Goal: Task Accomplishment & Management: Use online tool/utility

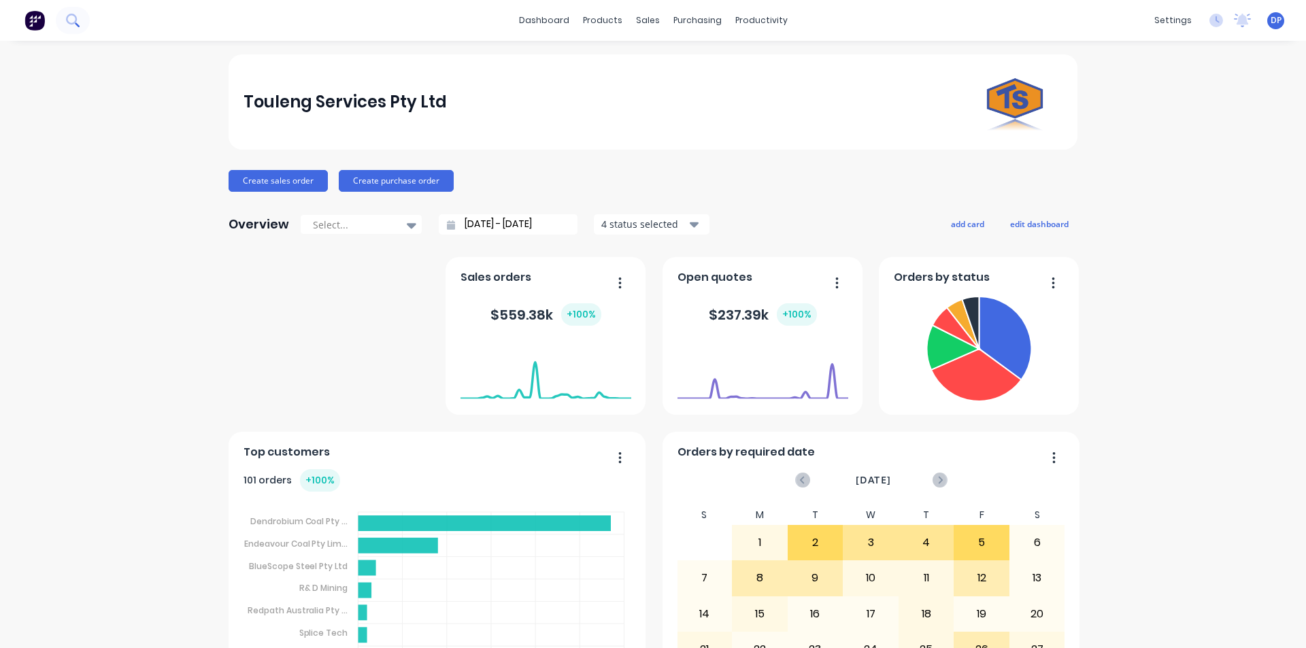
click at [83, 18] on button at bounding box center [73, 20] width 34 height 27
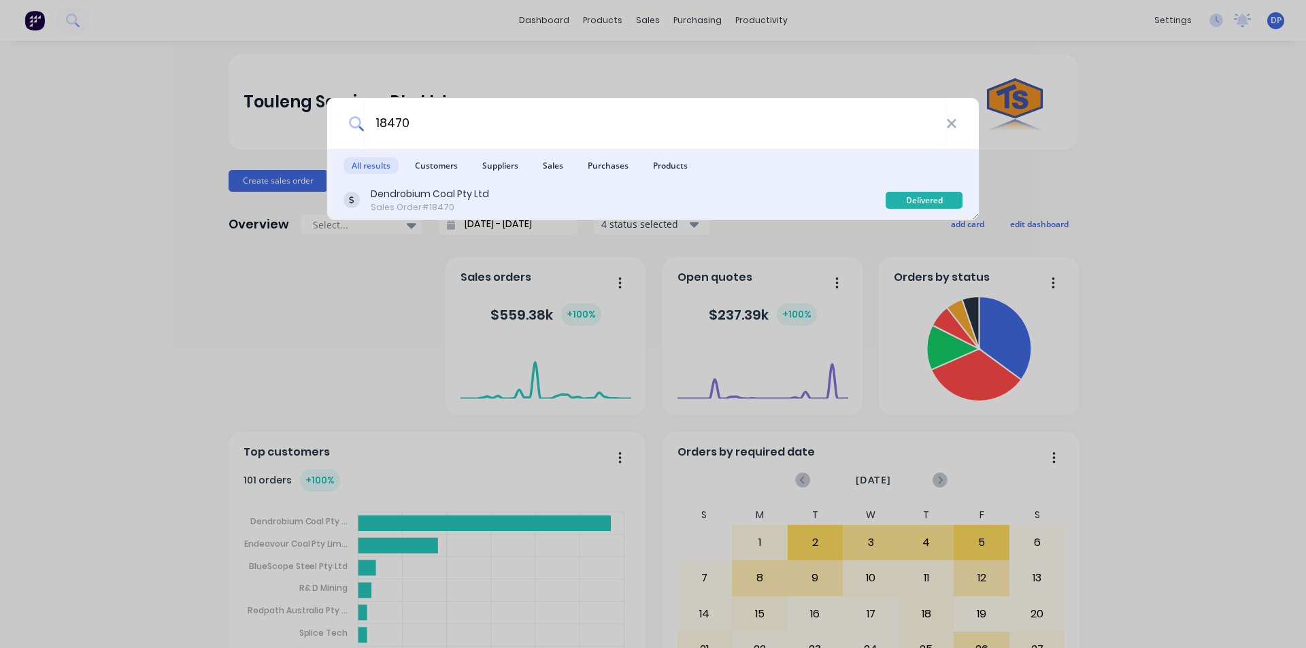
type input "18470"
click at [480, 199] on div "Dendrobium Coal Pty Ltd" at bounding box center [430, 194] width 118 height 14
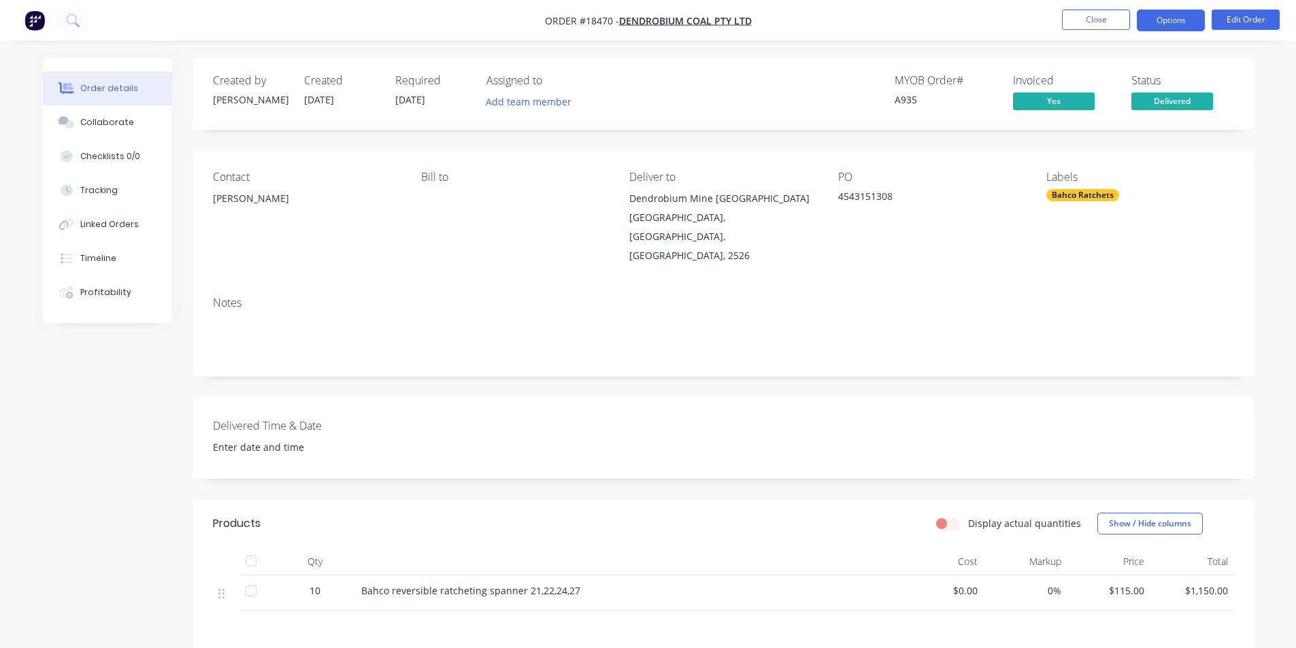
click at [1182, 12] on button "Options" at bounding box center [1171, 21] width 68 height 22
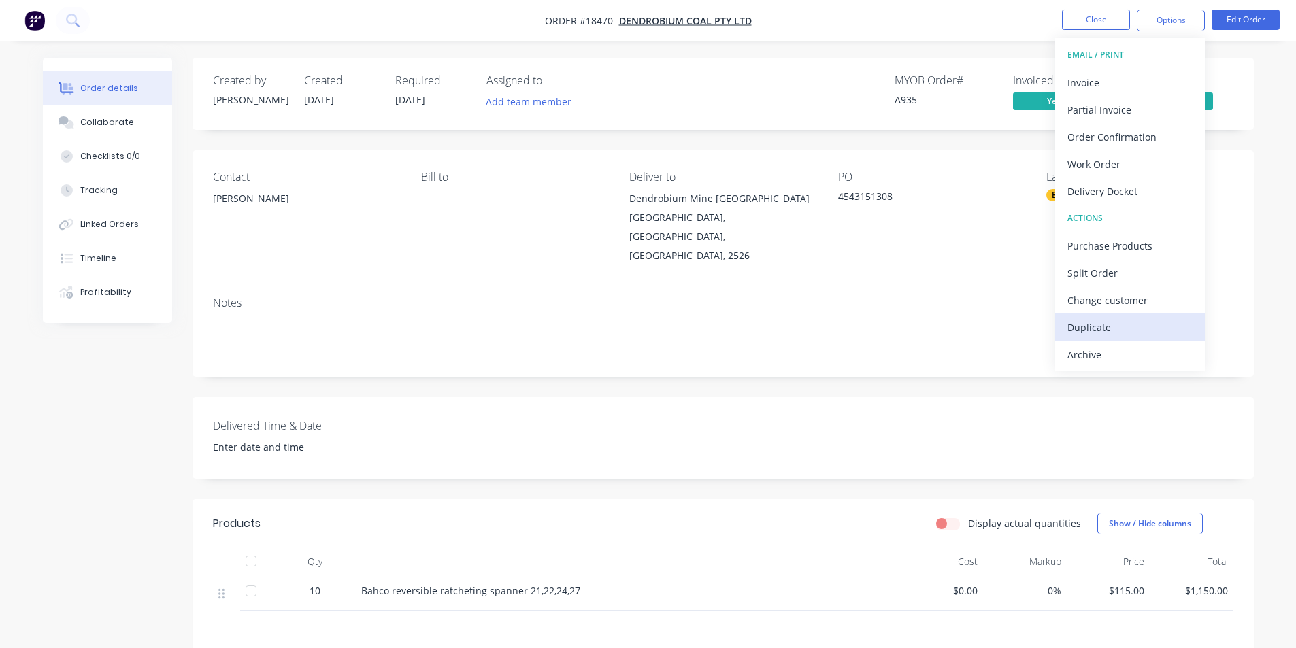
click at [1127, 329] on div "Duplicate" at bounding box center [1130, 328] width 125 height 20
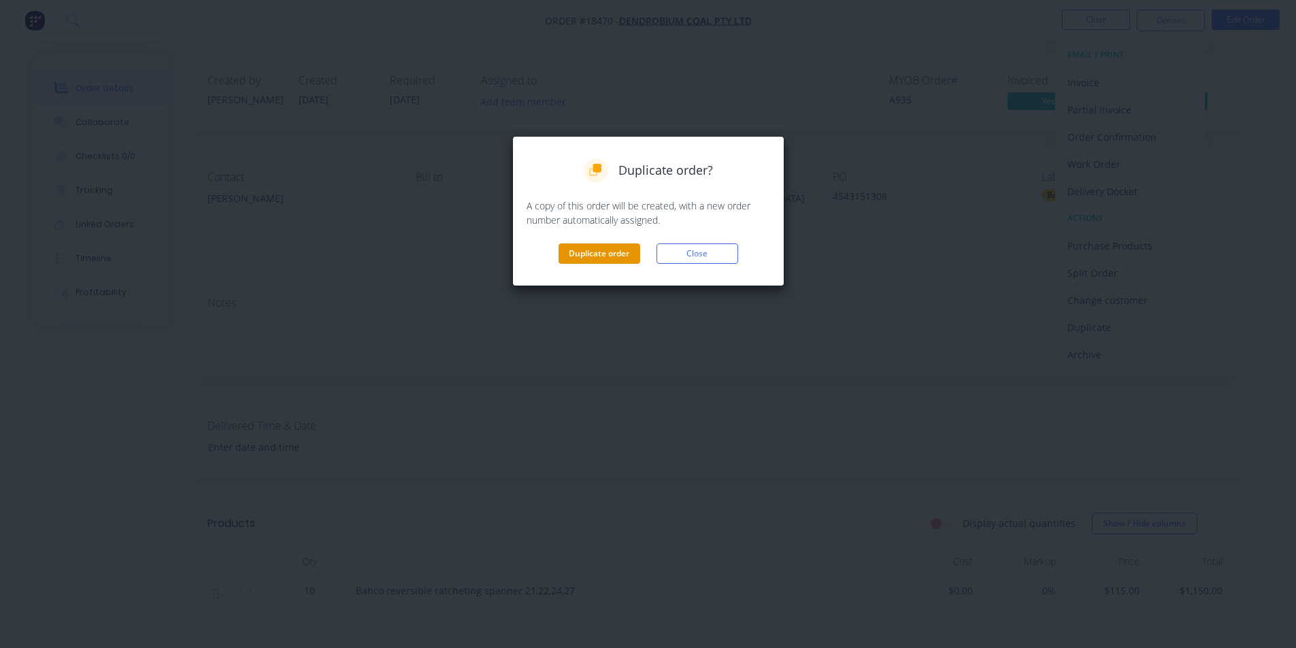
click at [603, 256] on button "Duplicate order" at bounding box center [600, 254] width 82 height 20
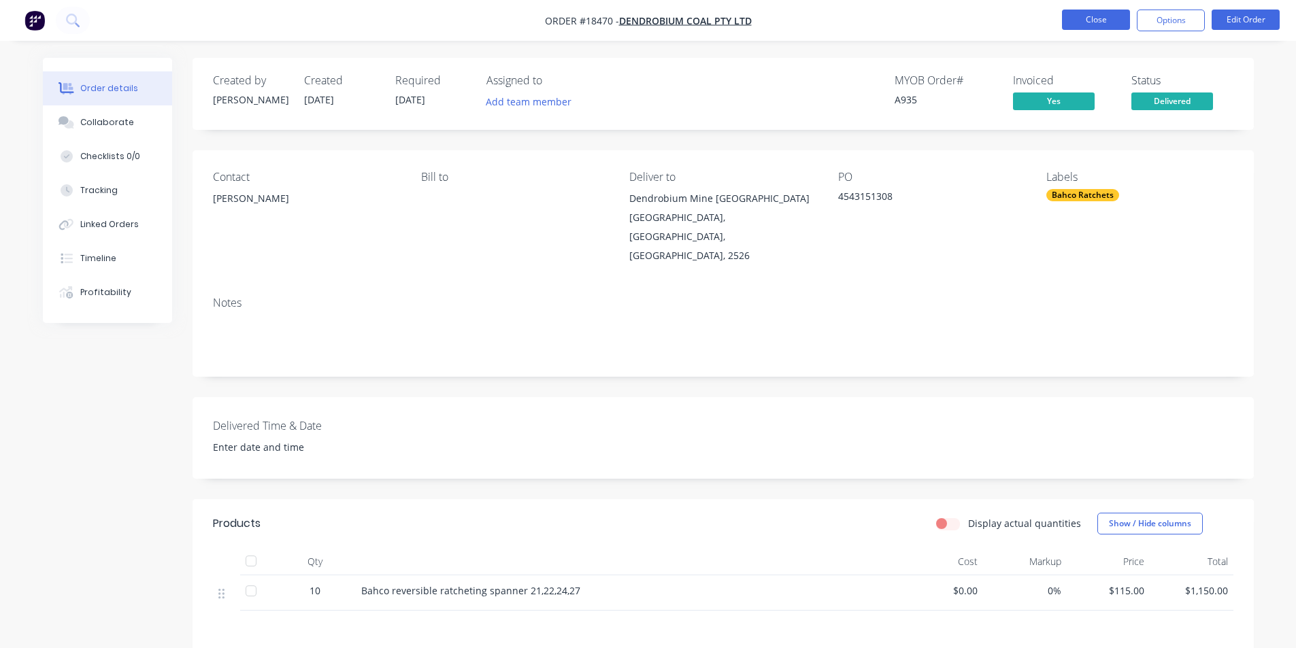
click at [1088, 14] on button "Close" at bounding box center [1096, 20] width 68 height 20
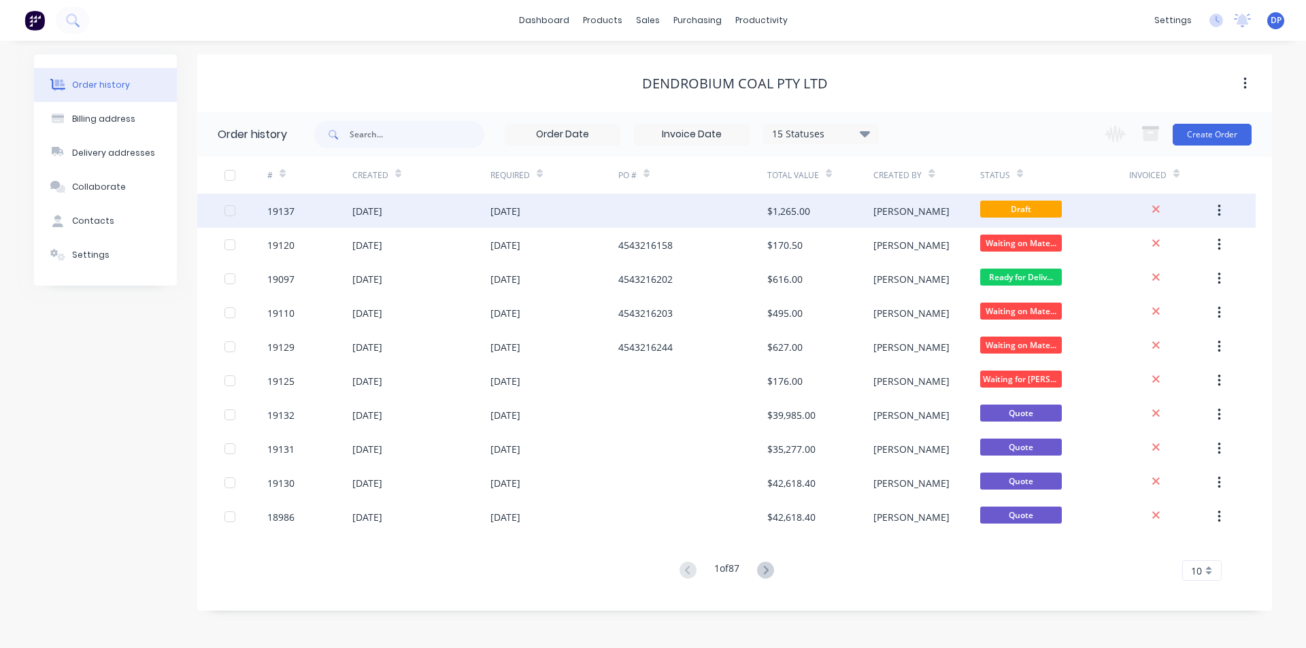
click at [294, 209] on div "19137" at bounding box center [280, 211] width 27 height 14
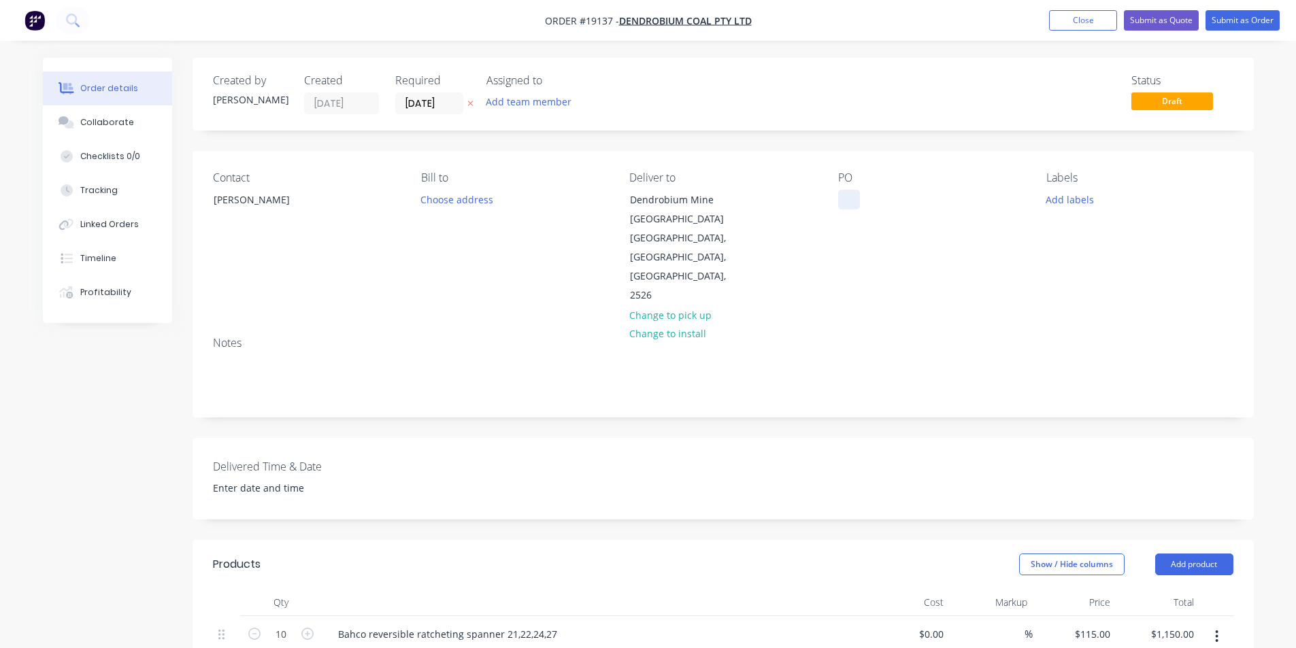
click at [840, 204] on div at bounding box center [849, 200] width 22 height 20
paste div
click at [111, 125] on div "Collaborate" at bounding box center [107, 122] width 54 height 12
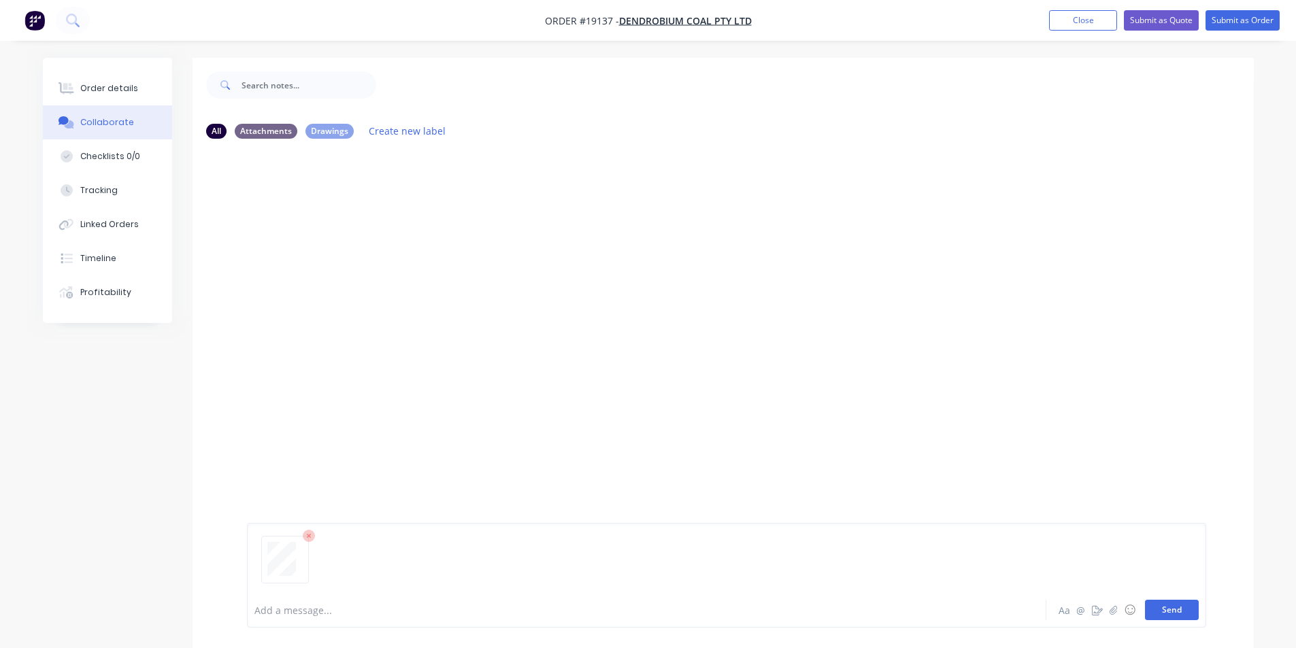
click at [1188, 614] on button "Send" at bounding box center [1172, 610] width 54 height 20
click at [120, 87] on div "Order details" at bounding box center [109, 88] width 58 height 12
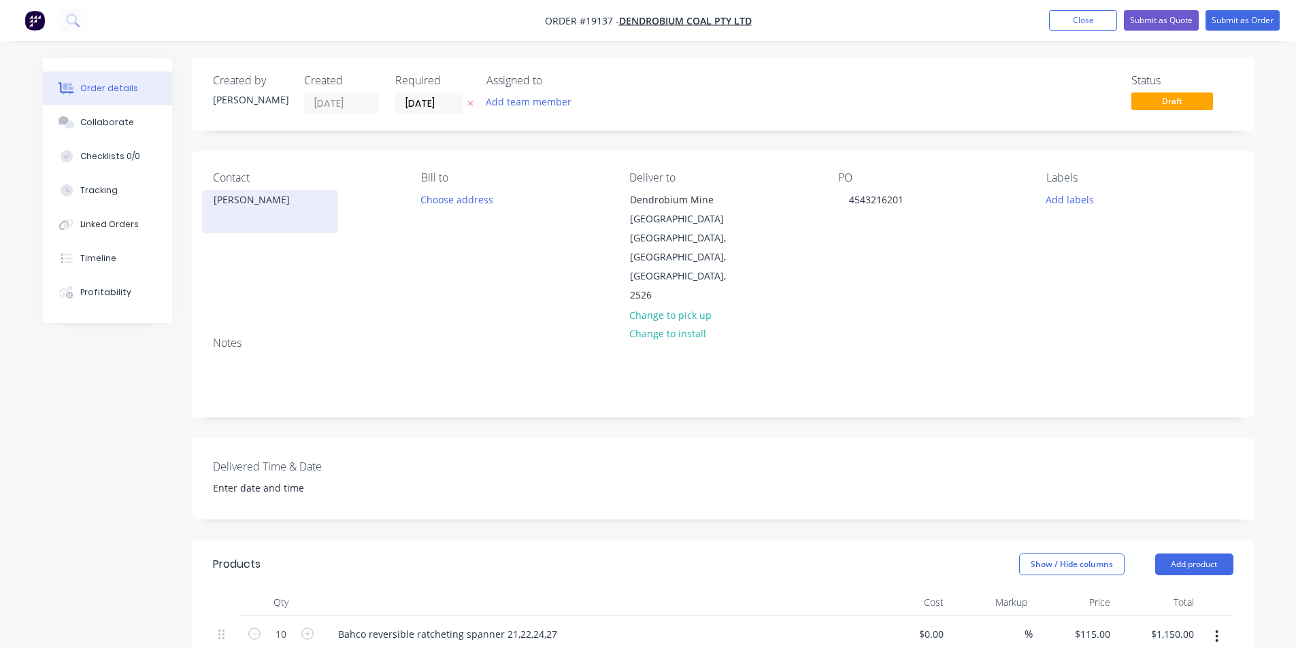
click at [293, 199] on div "[PERSON_NAME]" at bounding box center [270, 200] width 113 height 19
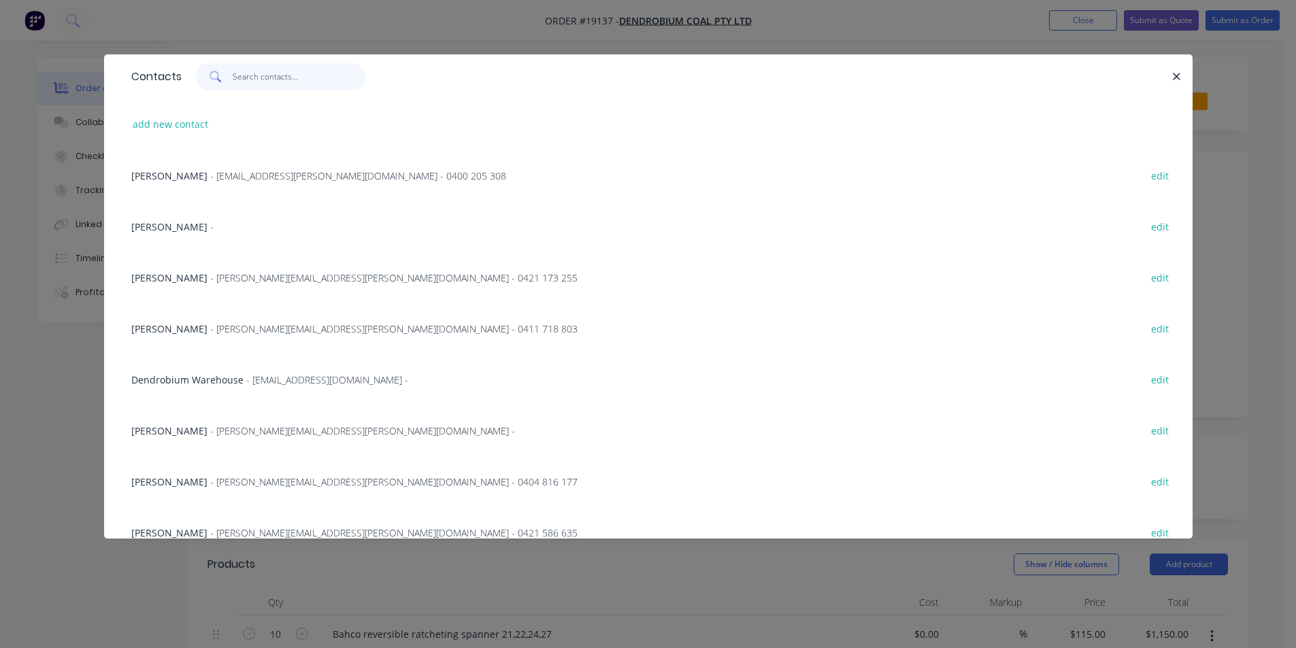
click at [262, 80] on input "text" at bounding box center [299, 76] width 133 height 27
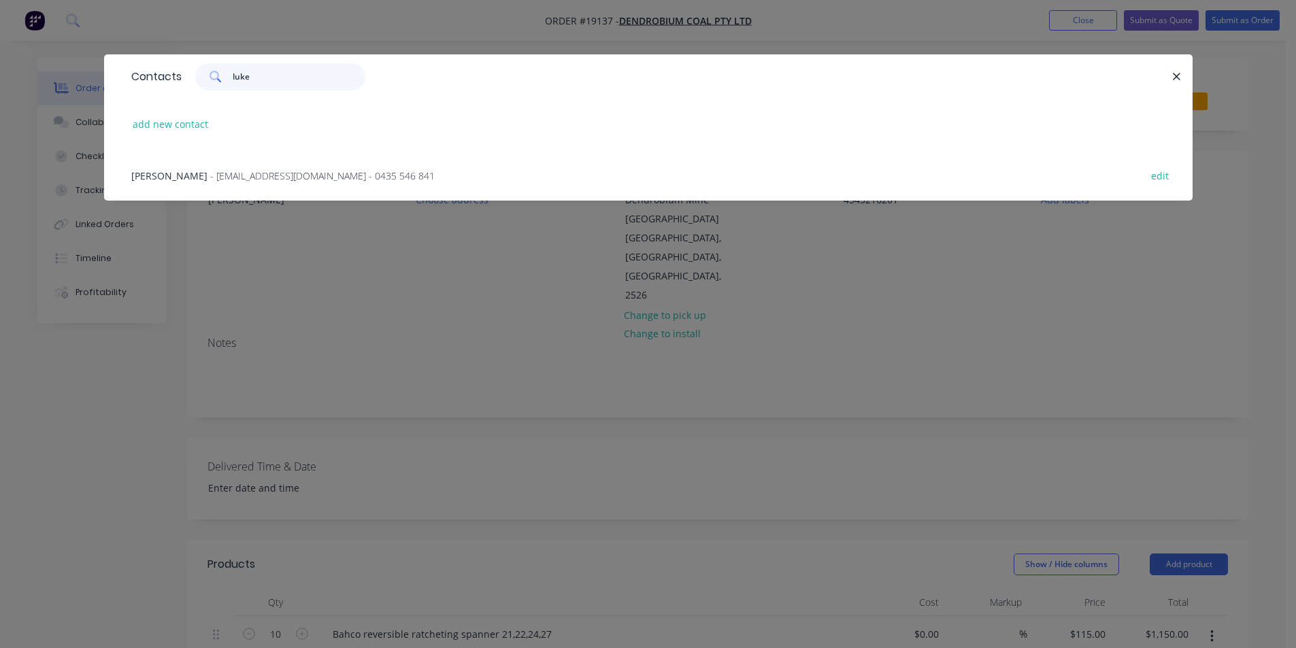
type input "luke"
click at [271, 167] on div "Luke Tonegato - [EMAIL_ADDRESS][PERSON_NAME][DOMAIN_NAME] - 0435 546 841 edit" at bounding box center [649, 175] width 1048 height 51
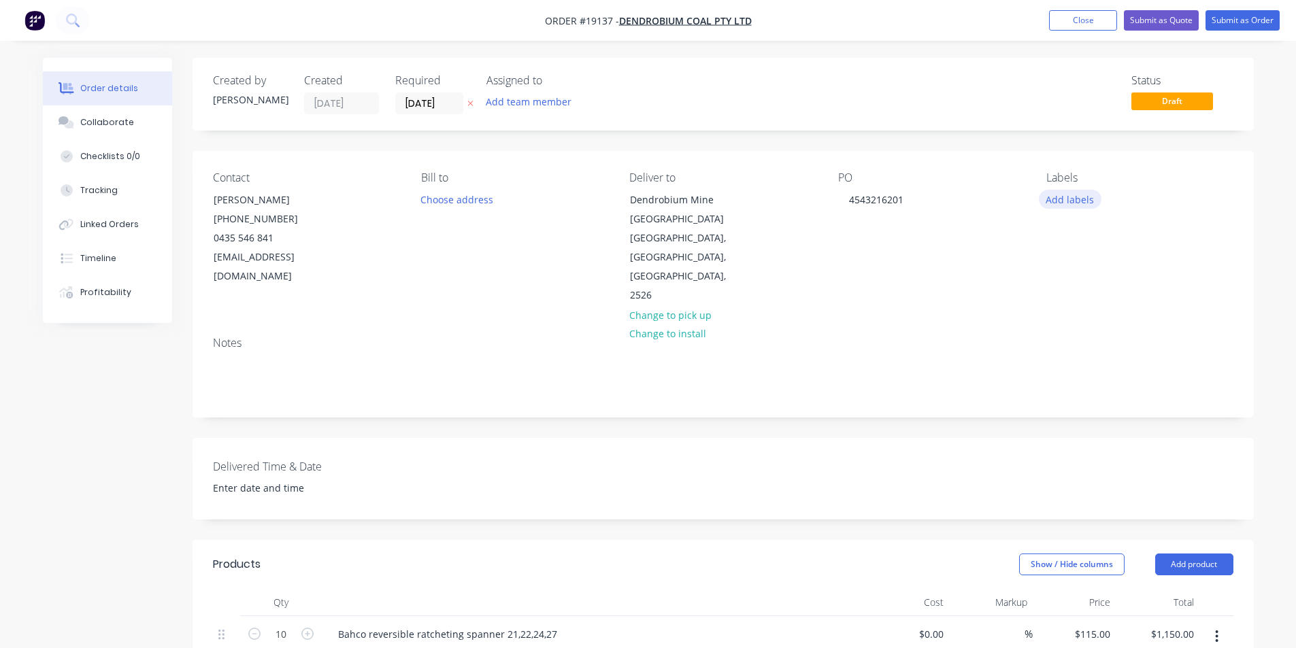
click at [1081, 201] on button "Add labels" at bounding box center [1070, 199] width 63 height 18
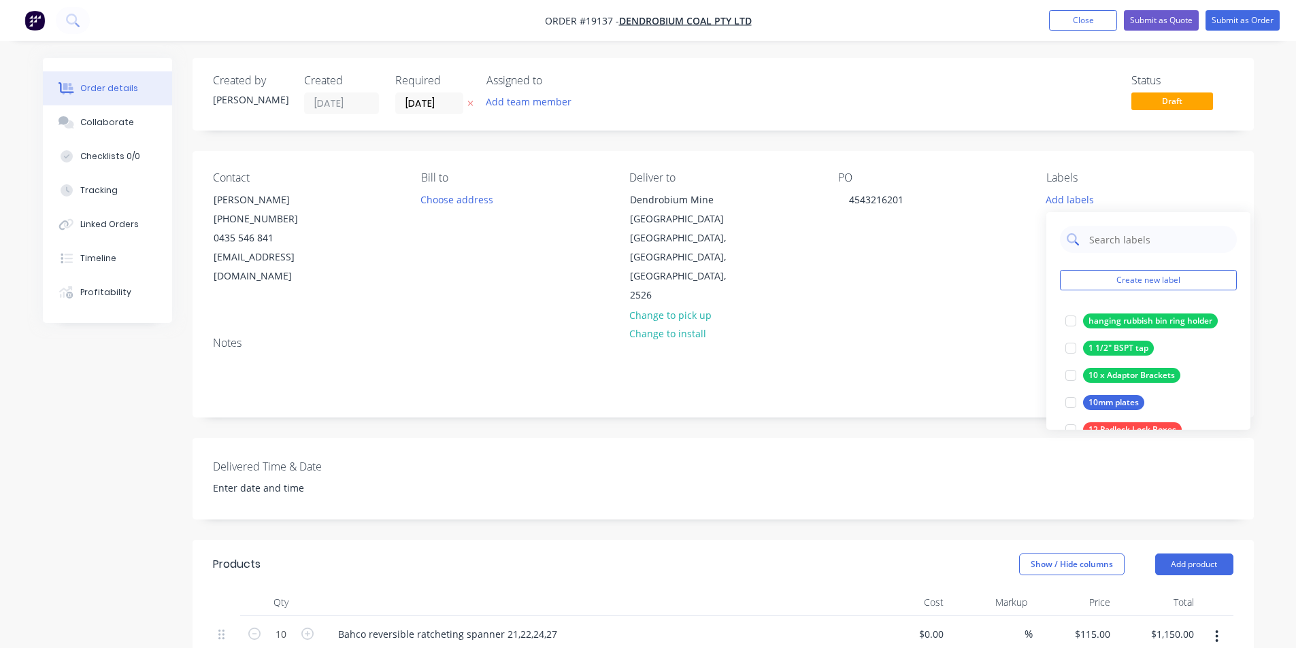
click at [1126, 246] on input "text" at bounding box center [1159, 239] width 142 height 27
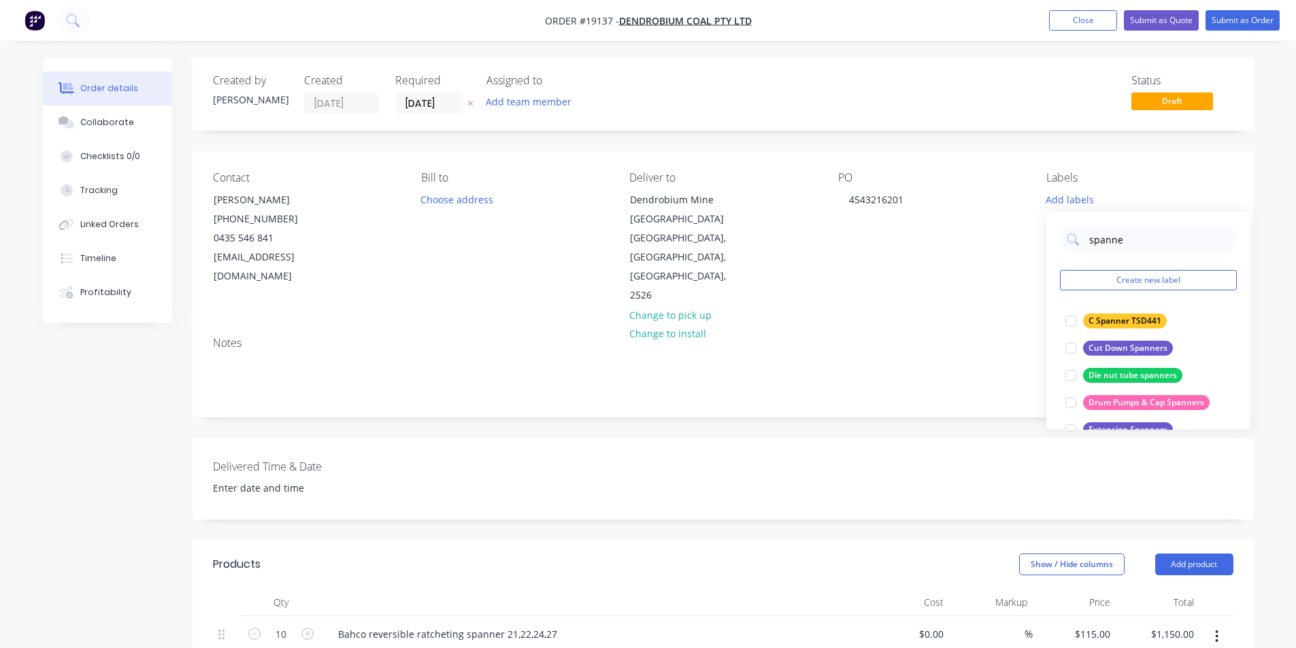
type input "spanner"
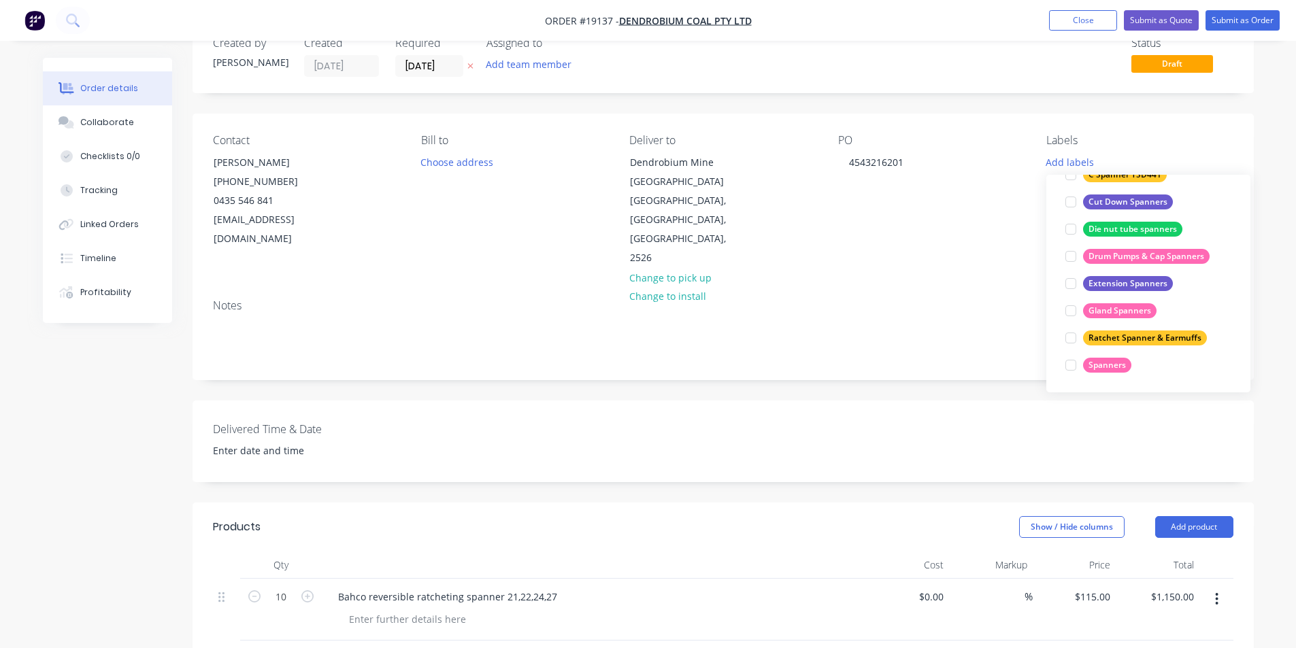
scroll to position [68, 0]
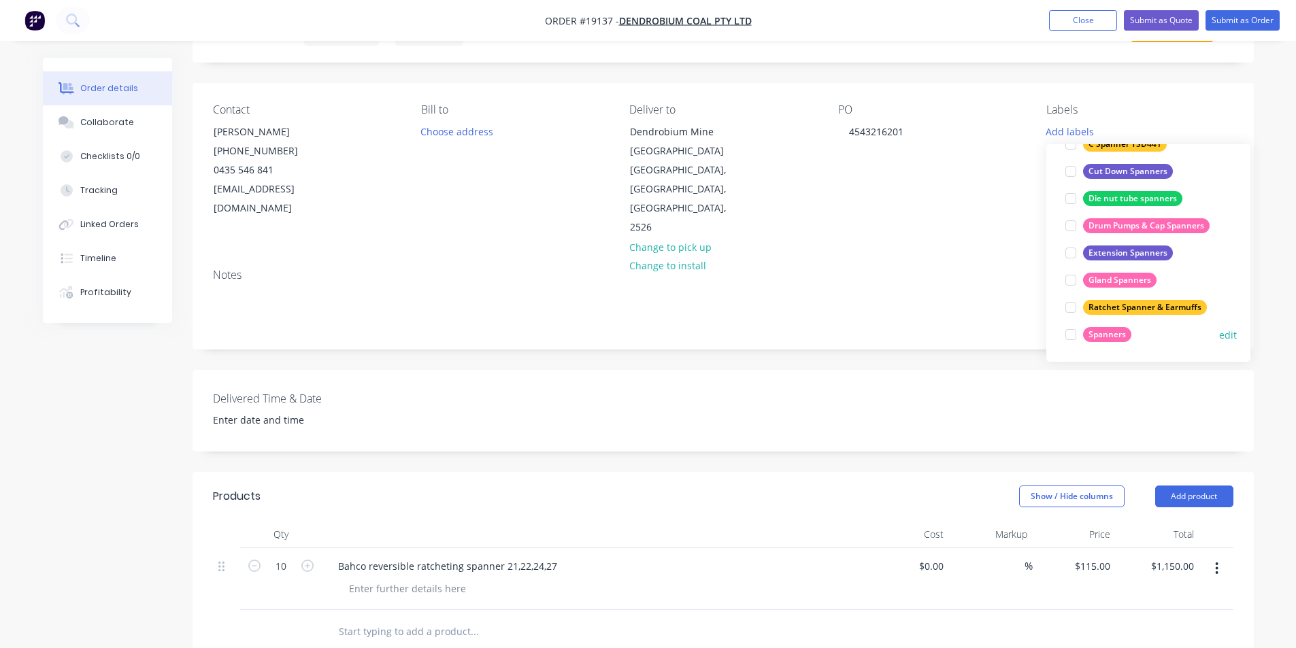
click at [1070, 336] on div at bounding box center [1070, 334] width 27 height 27
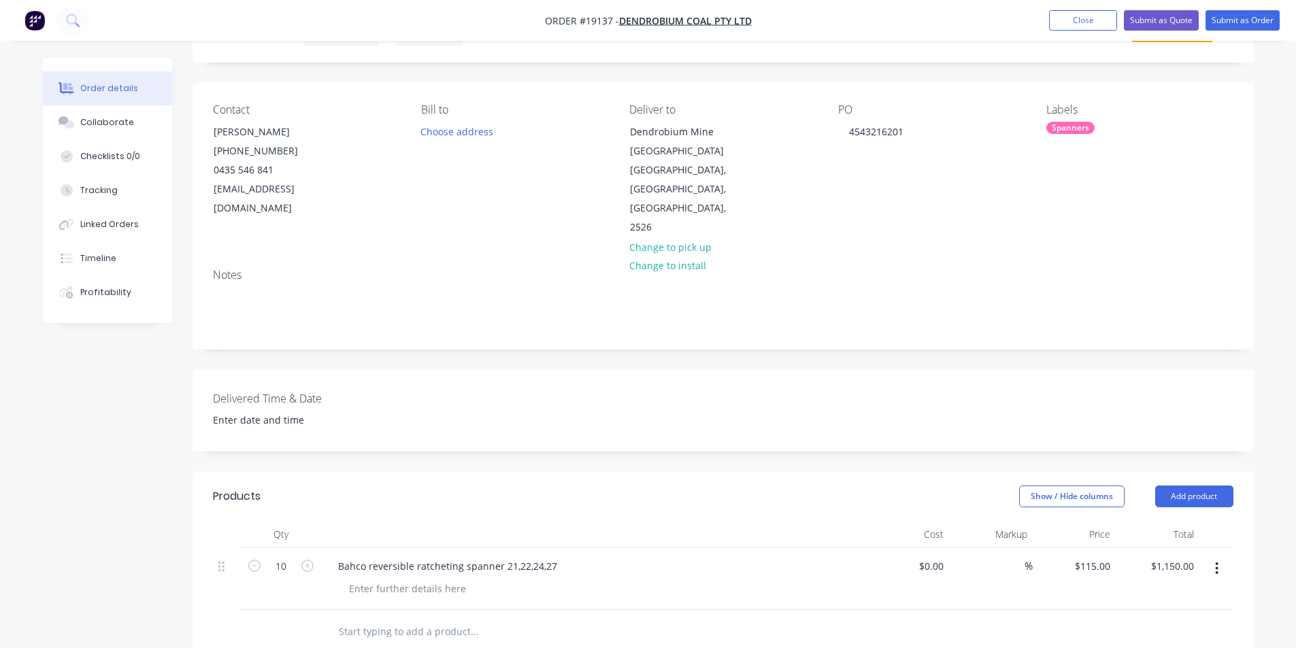
click at [847, 342] on div "Created by [PERSON_NAME] Created [DATE] Required [DATE] Assigned to Add team me…" at bounding box center [723, 485] width 1061 height 991
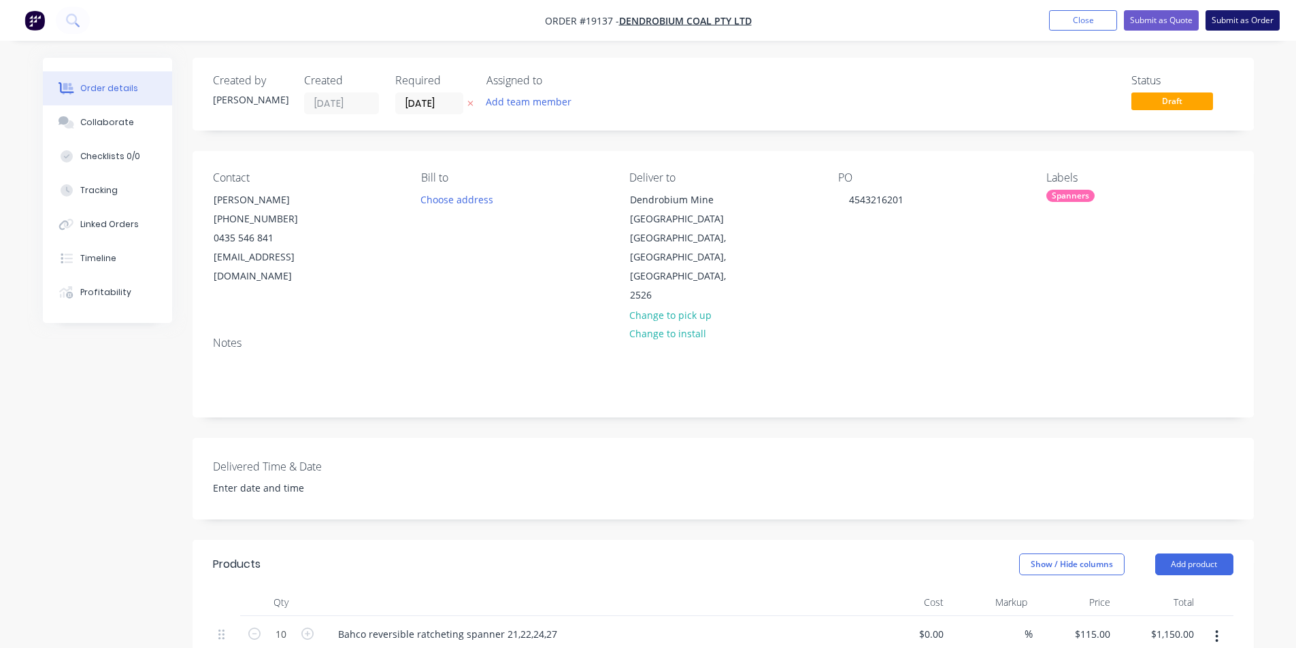
click at [1258, 20] on button "Submit as Order" at bounding box center [1243, 20] width 74 height 20
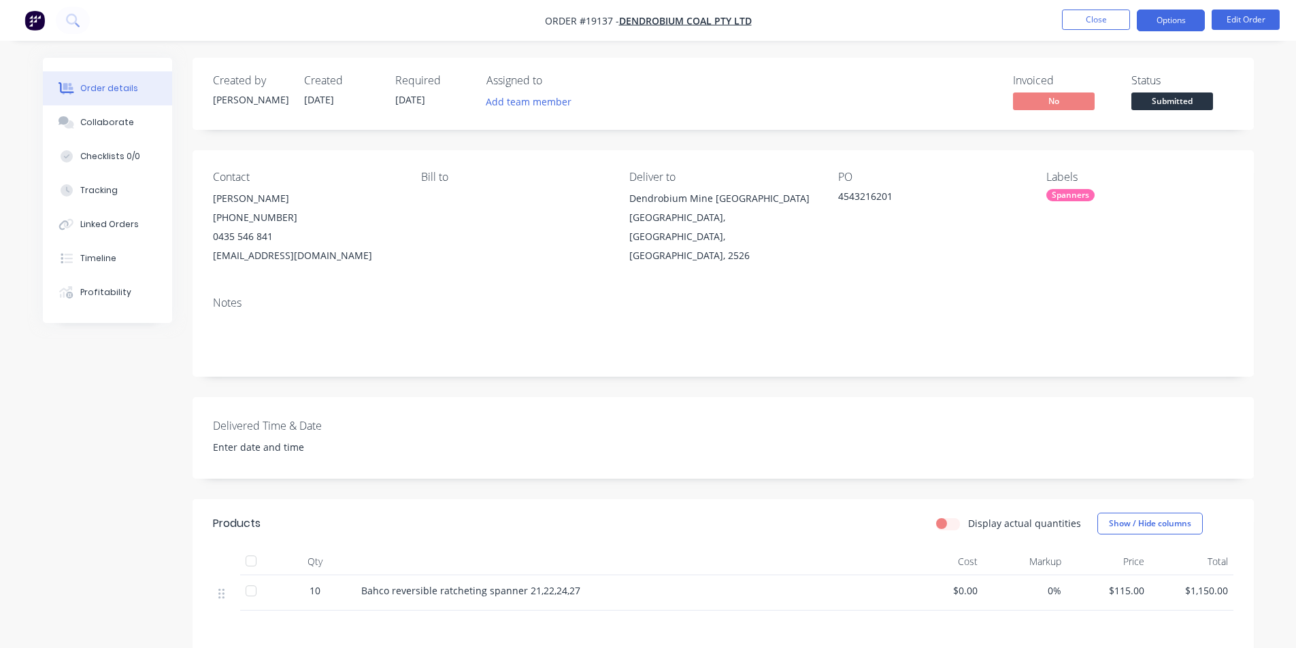
click at [1182, 20] on button "Options" at bounding box center [1171, 21] width 68 height 22
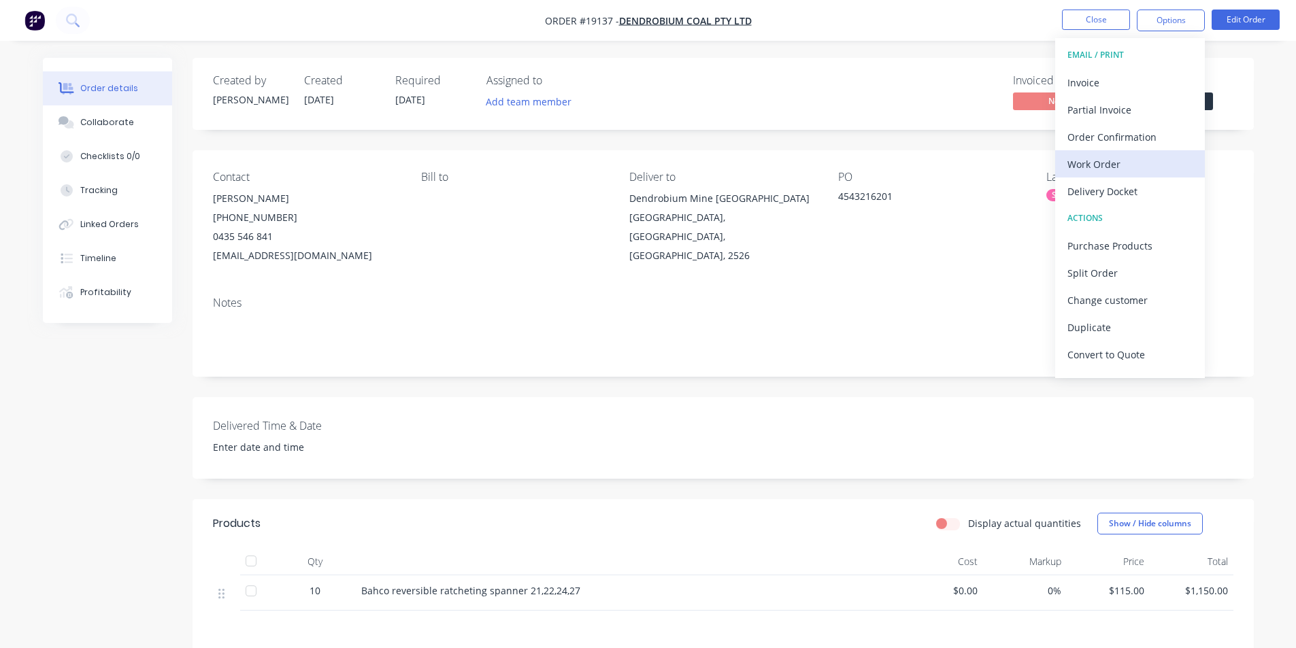
click at [1100, 159] on div "Work Order" at bounding box center [1130, 164] width 125 height 20
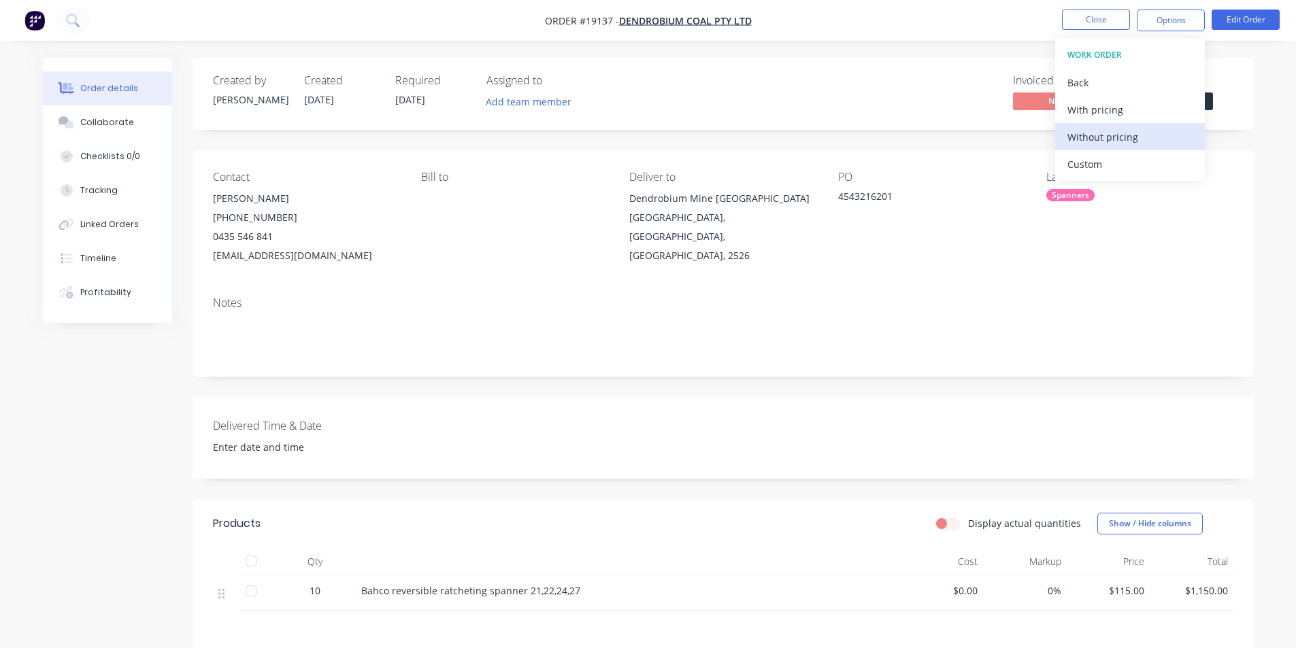
click at [1110, 140] on div "Without pricing" at bounding box center [1130, 137] width 125 height 20
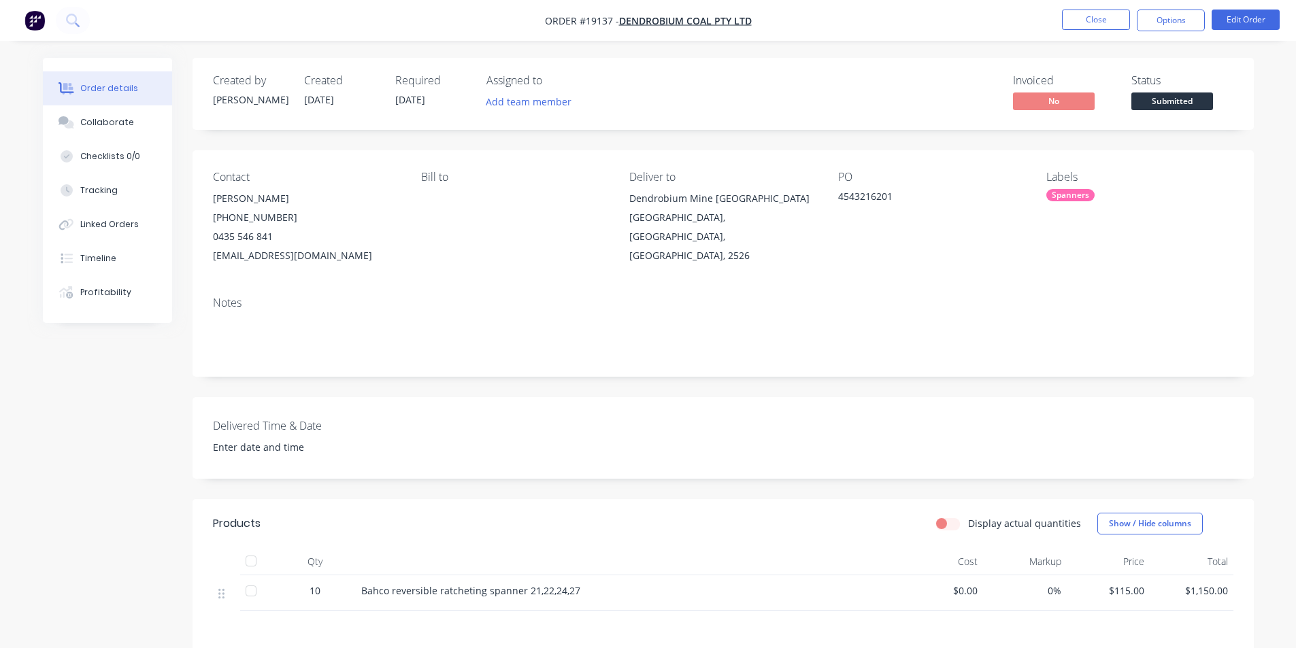
click at [699, 90] on div "Invoiced No Status Submitted" at bounding box center [928, 93] width 611 height 39
click at [100, 256] on div "Timeline" at bounding box center [98, 258] width 36 height 12
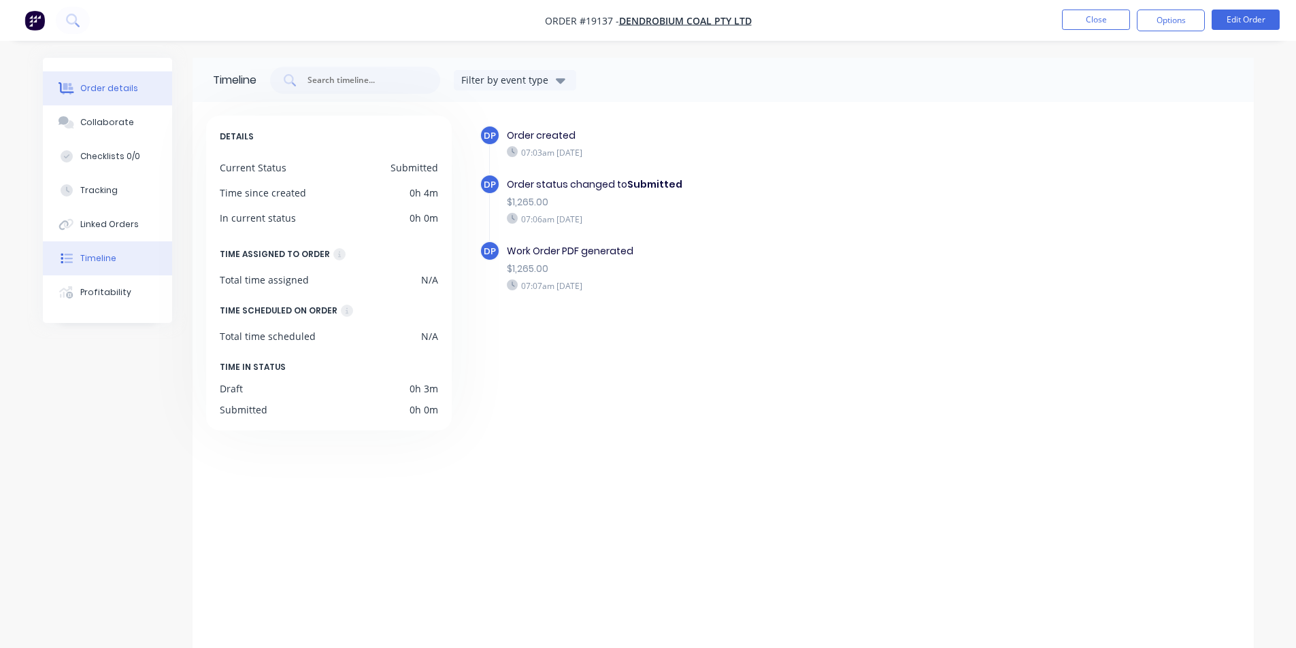
click at [101, 95] on button "Order details" at bounding box center [107, 88] width 129 height 34
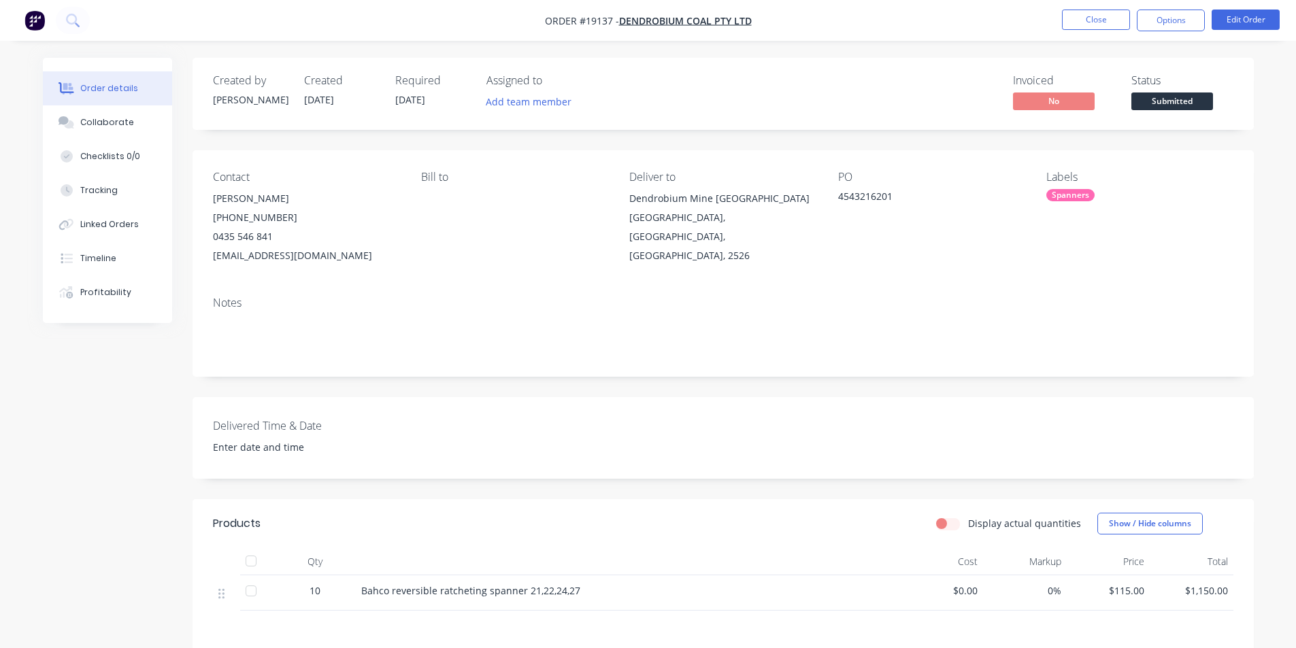
click at [37, 16] on img "button" at bounding box center [34, 20] width 20 height 20
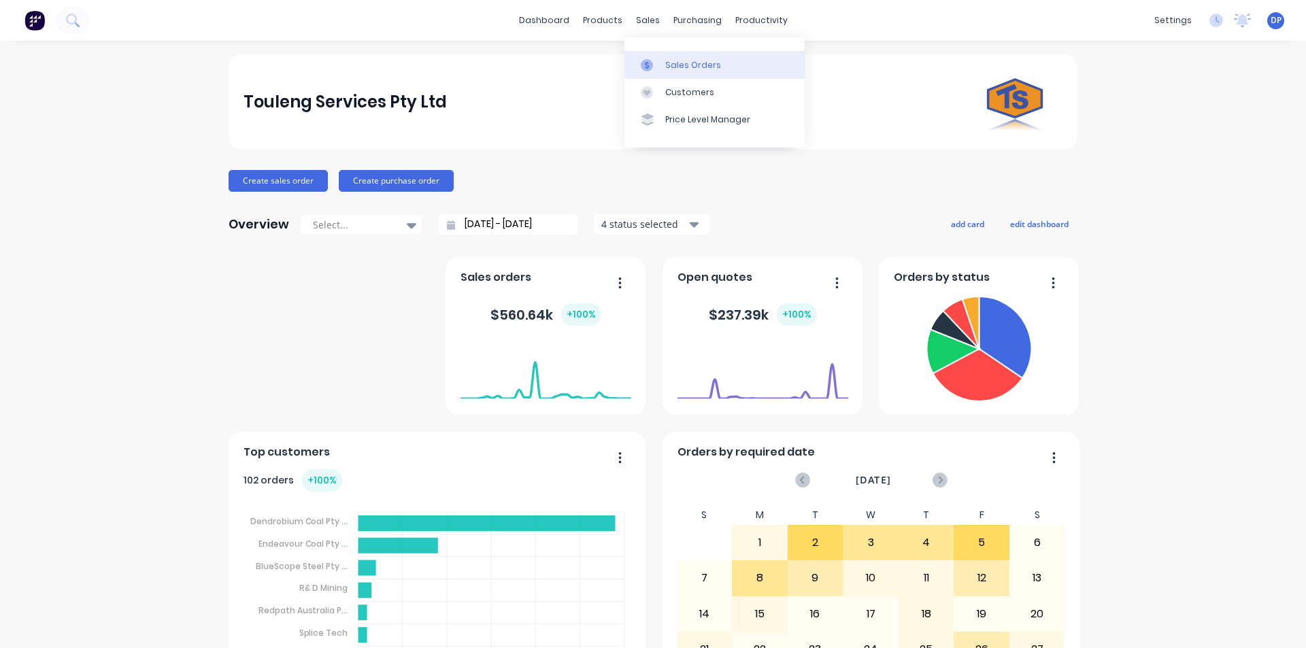
click at [680, 56] on link "Sales Orders" at bounding box center [715, 64] width 180 height 27
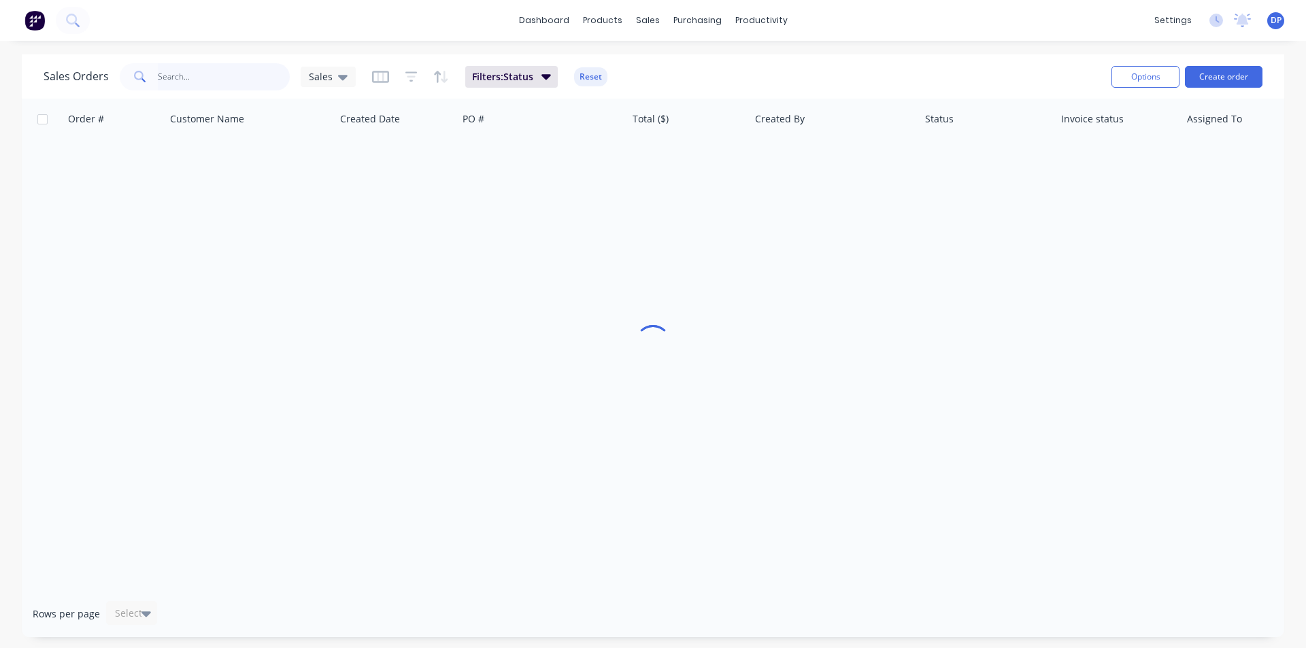
click at [180, 69] on input "text" at bounding box center [224, 76] width 133 height 27
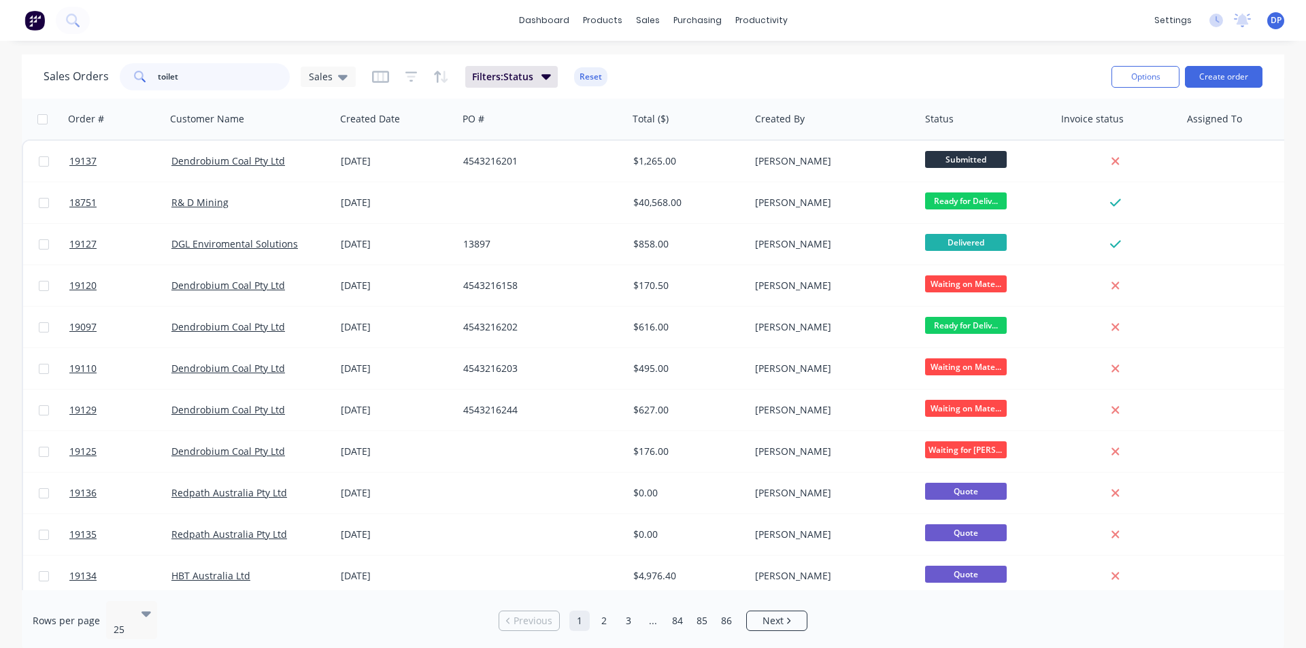
type input "toilet"
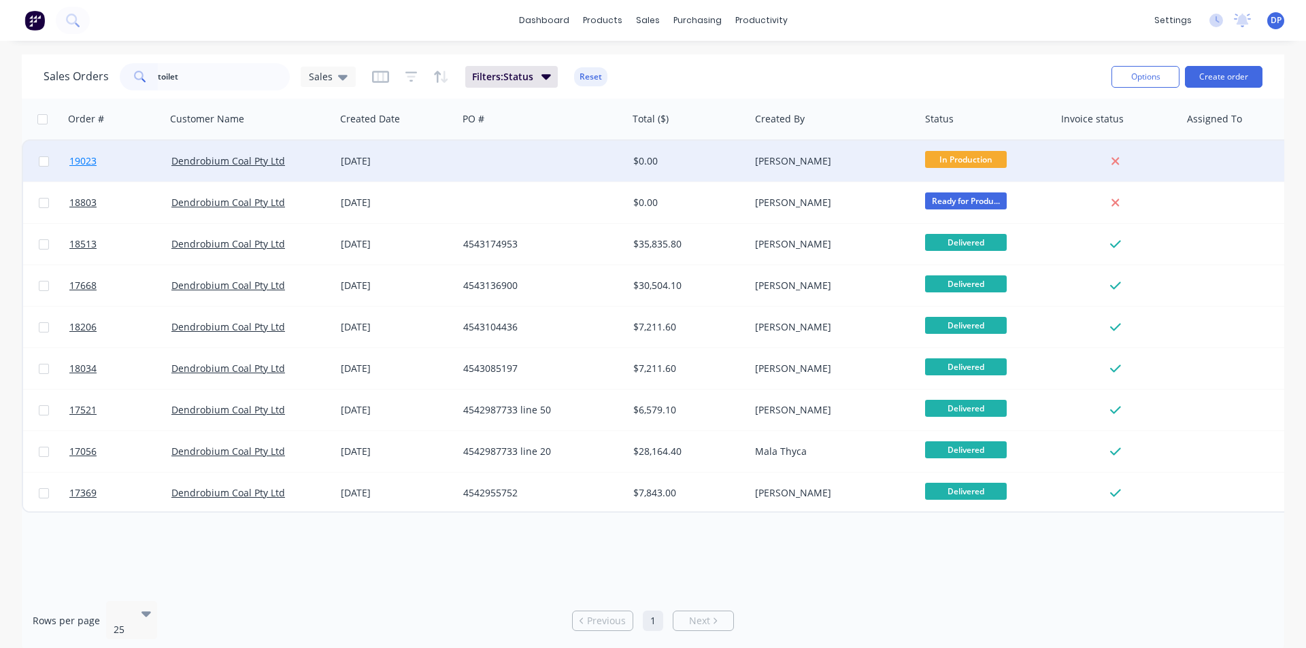
click at [80, 153] on link "19023" at bounding box center [120, 161] width 102 height 41
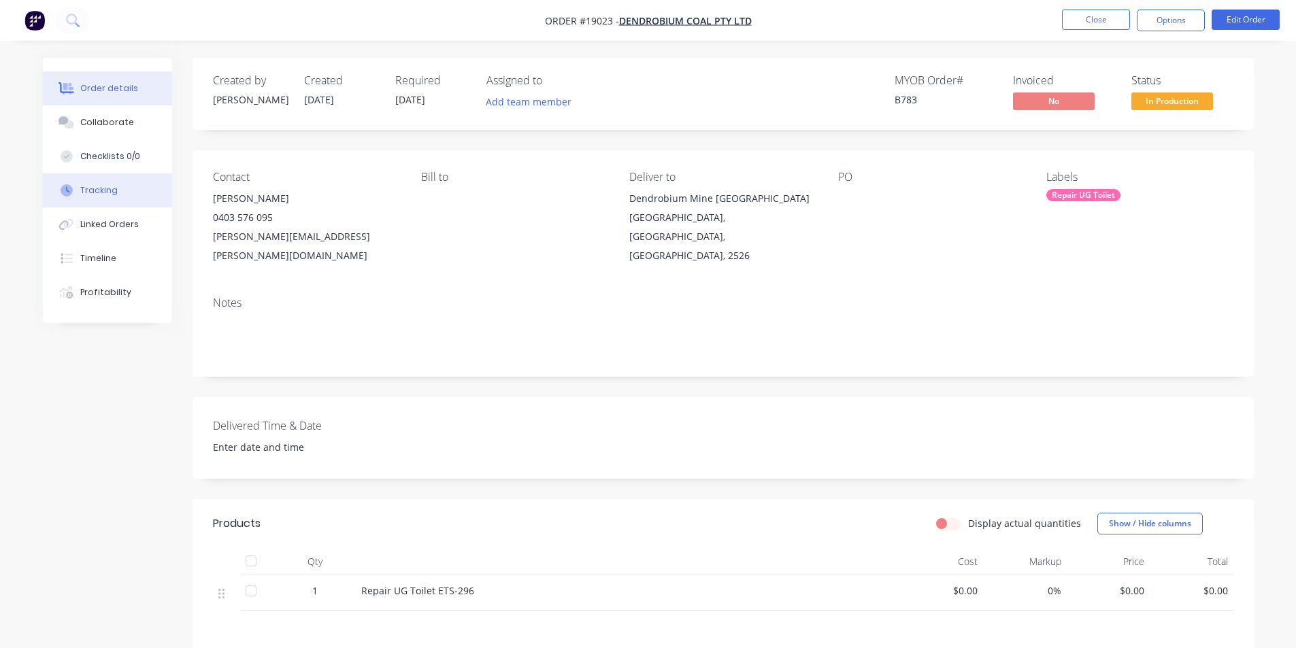
click at [108, 182] on button "Tracking" at bounding box center [107, 191] width 129 height 34
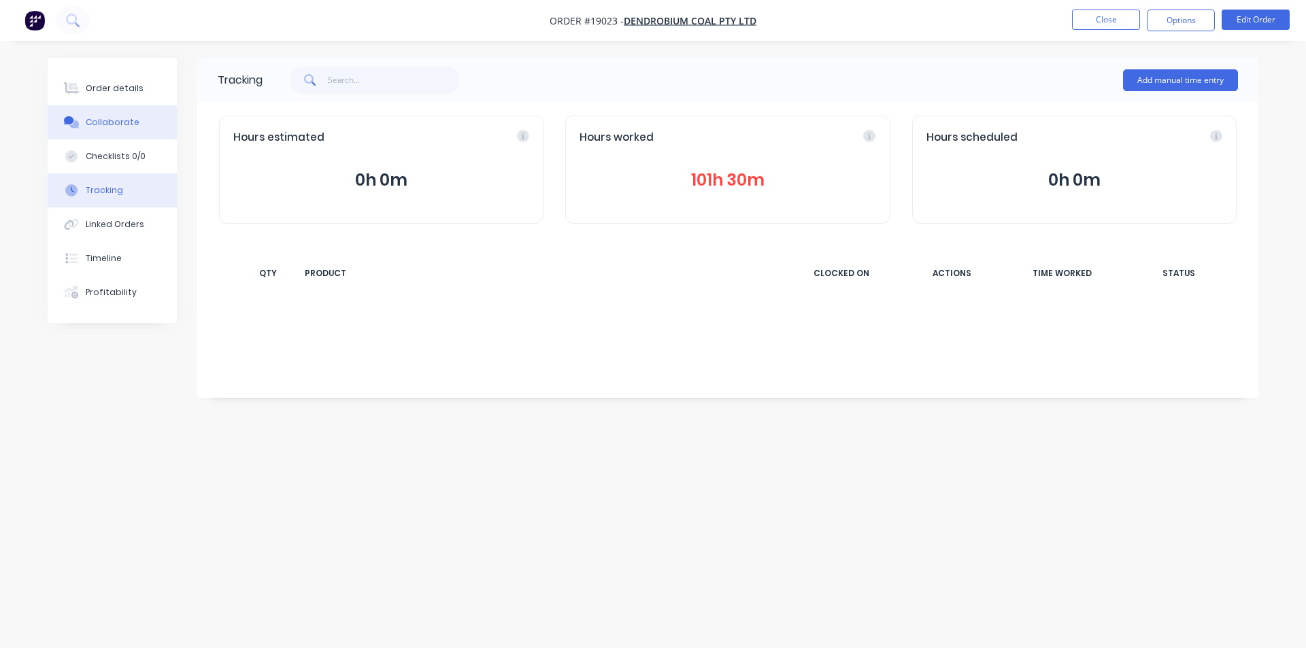
click at [120, 131] on button "Collaborate" at bounding box center [112, 122] width 129 height 34
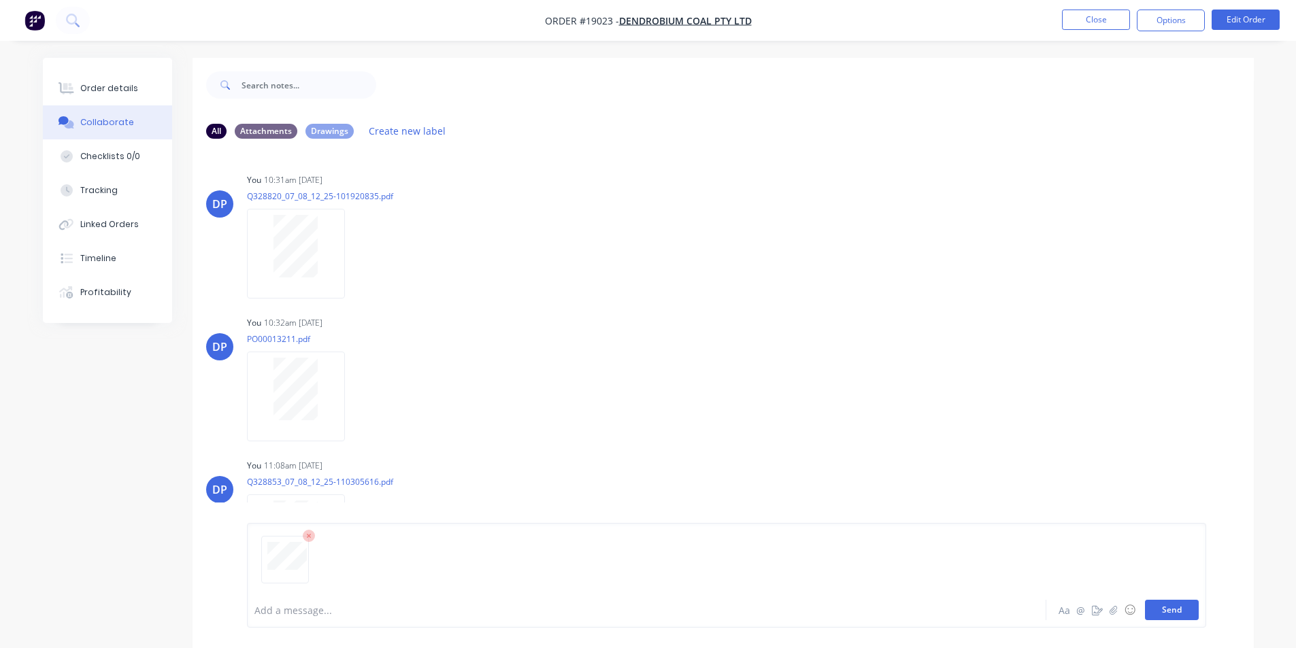
click at [1172, 612] on button "Send" at bounding box center [1172, 610] width 54 height 20
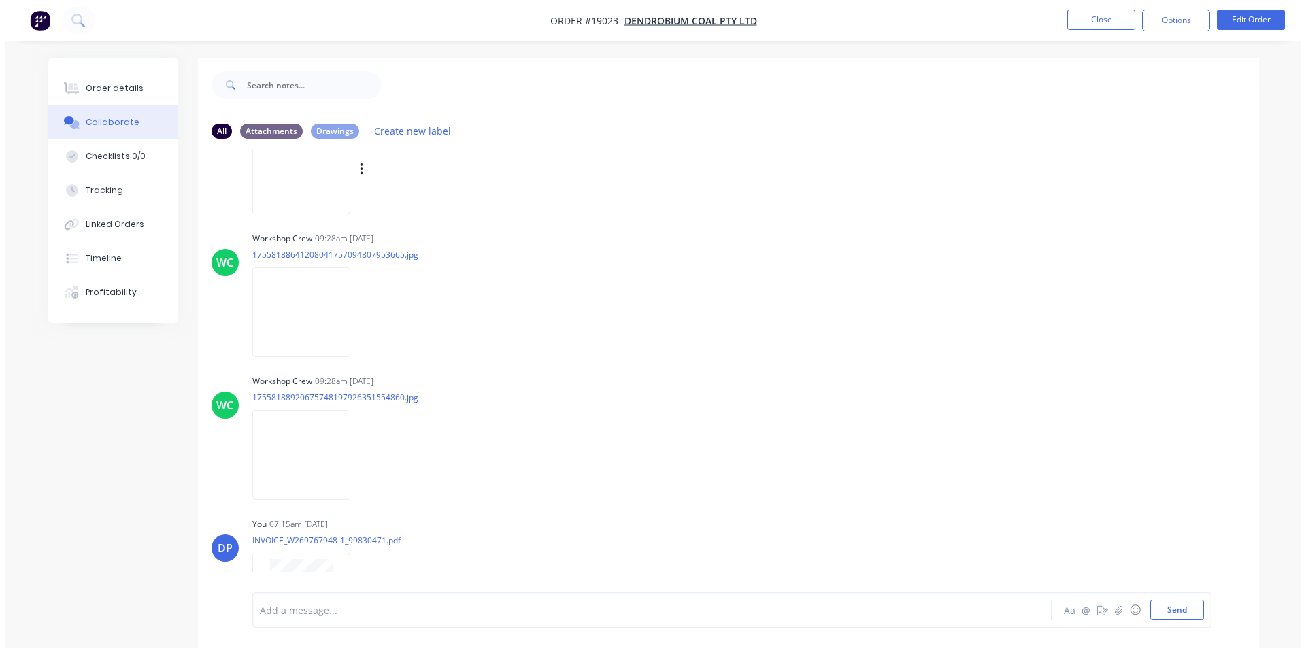
scroll to position [6428, 0]
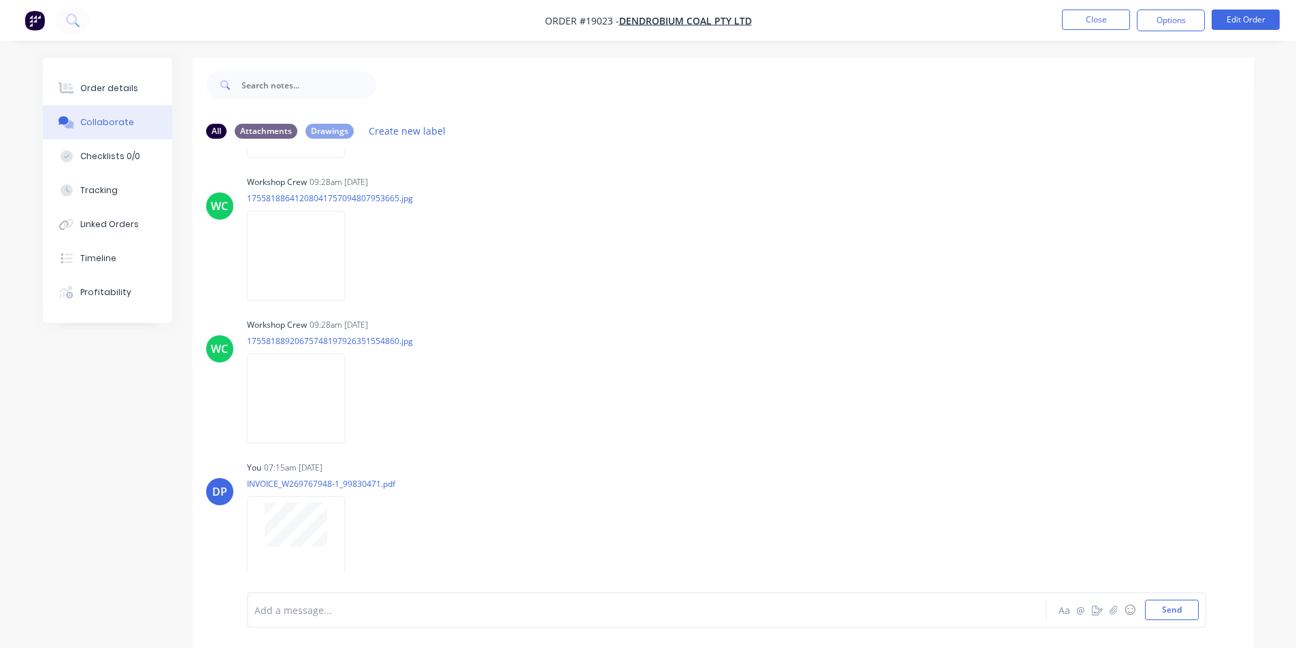
click at [31, 19] on img "button" at bounding box center [34, 20] width 20 height 20
